Goal: Find specific page/section: Find specific page/section

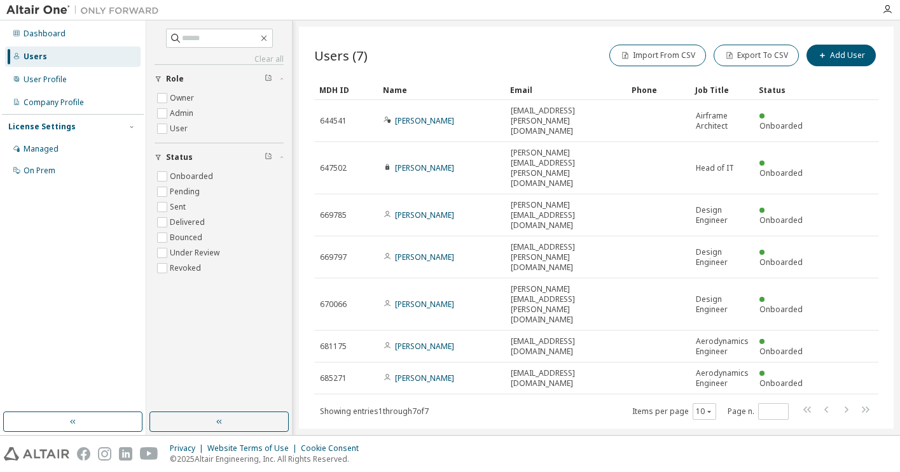
click at [248, 368] on div "Clear all Status Onboarded Pending Sent Delivered Bounced Under Review Revoked …" at bounding box center [219, 216] width 142 height 388
drag, startPoint x: 585, startPoint y: 39, endPoint x: 585, endPoint y: 22, distance: 17.2
click at [585, 39] on div "Users (7) Import From CSV Export To CSV Add User Clear Load Save Save As Field …" at bounding box center [596, 228] width 595 height 402
